Goal: Find specific page/section: Find specific page/section

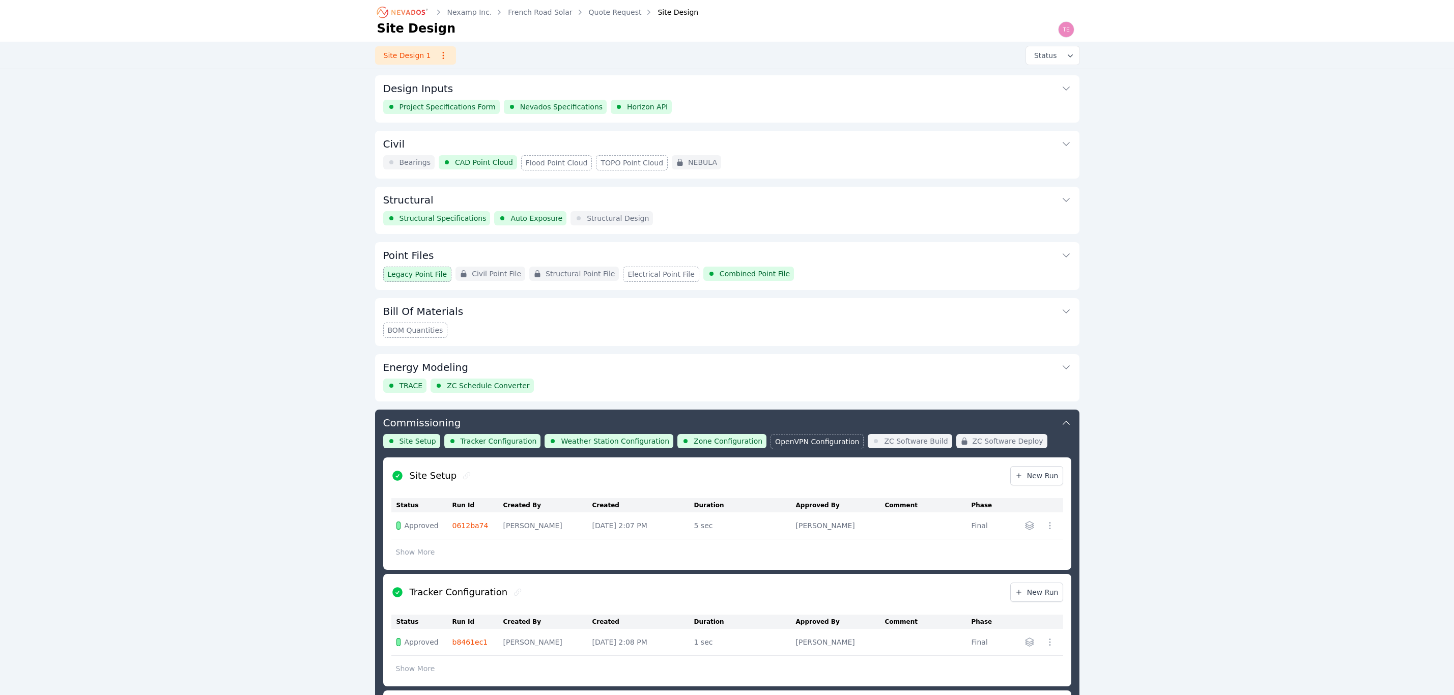
scroll to position [400, 0]
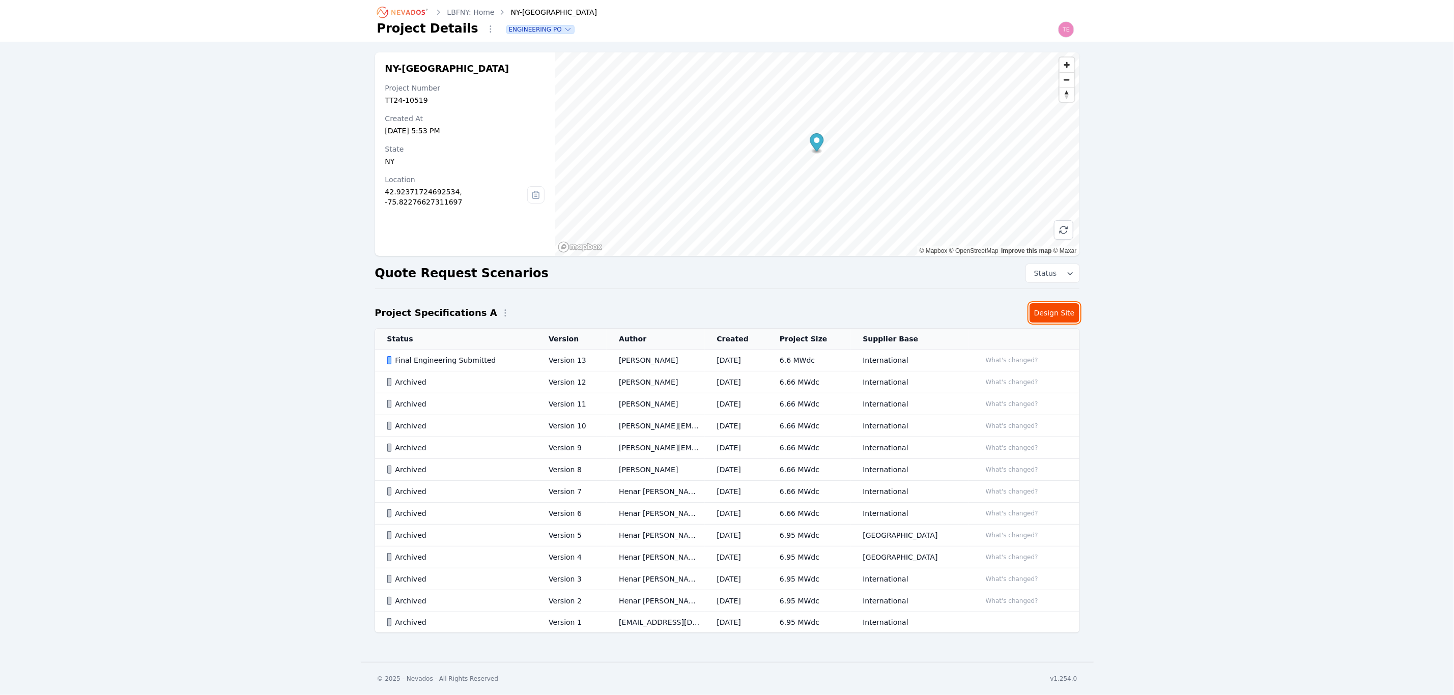
click at [1056, 307] on link "Design Site" at bounding box center [1054, 312] width 50 height 19
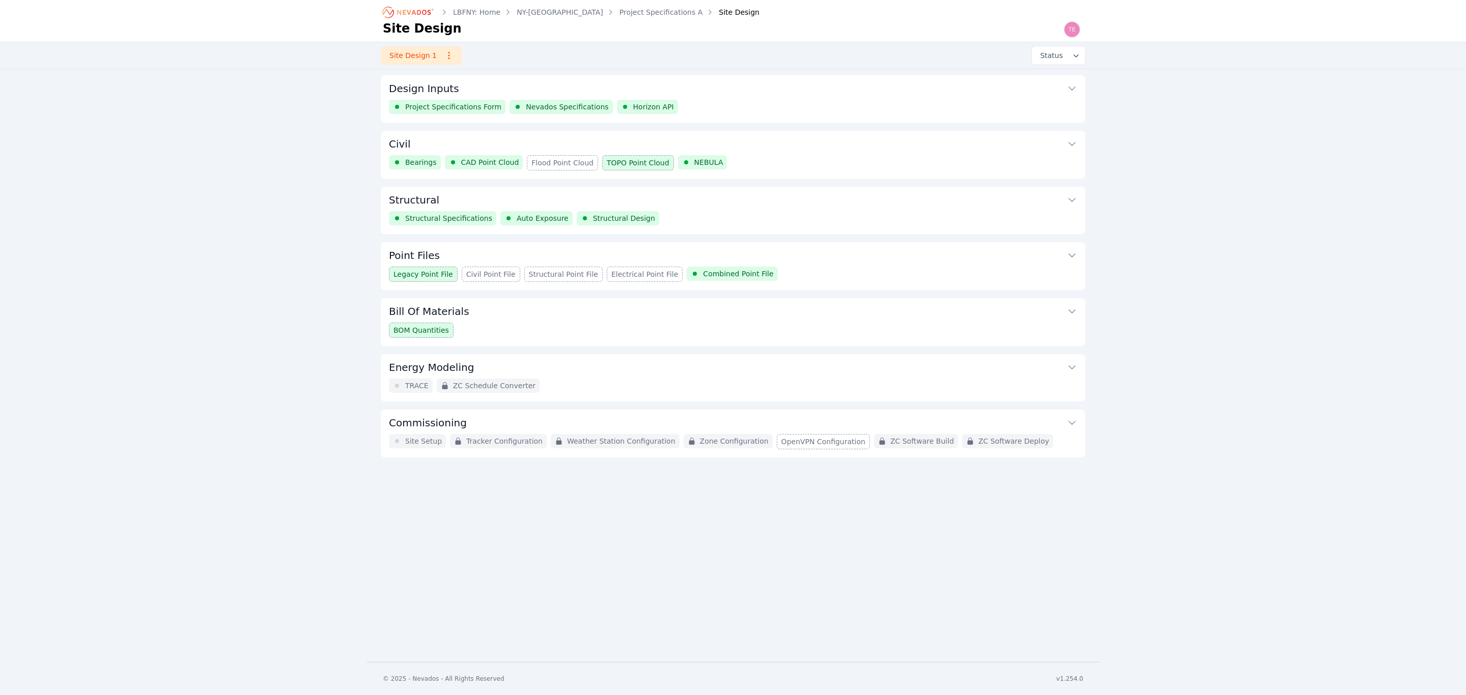
click at [670, 390] on div "Energy Modeling TRACE ZC Schedule Converter" at bounding box center [733, 377] width 704 height 47
